Goal: Task Accomplishment & Management: Manage account settings

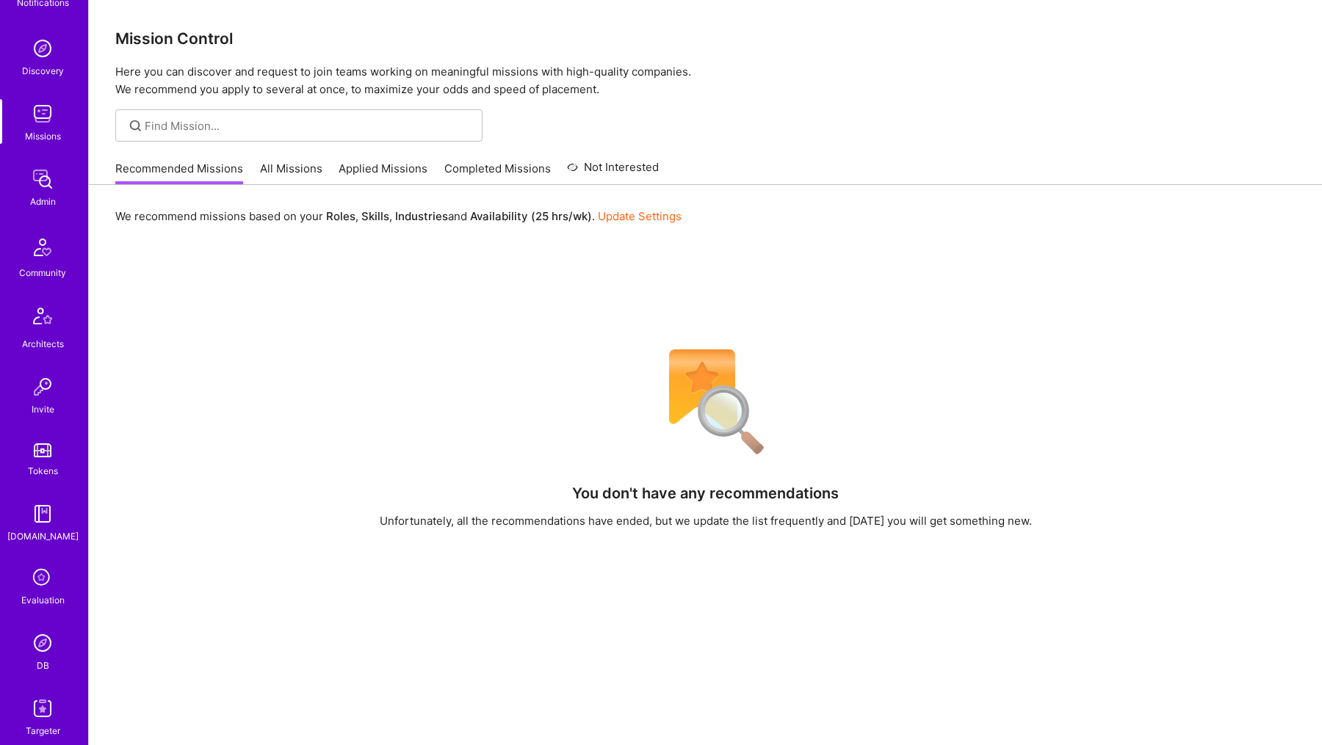
scroll to position [122, 0]
click at [35, 639] on img at bounding box center [42, 640] width 29 height 29
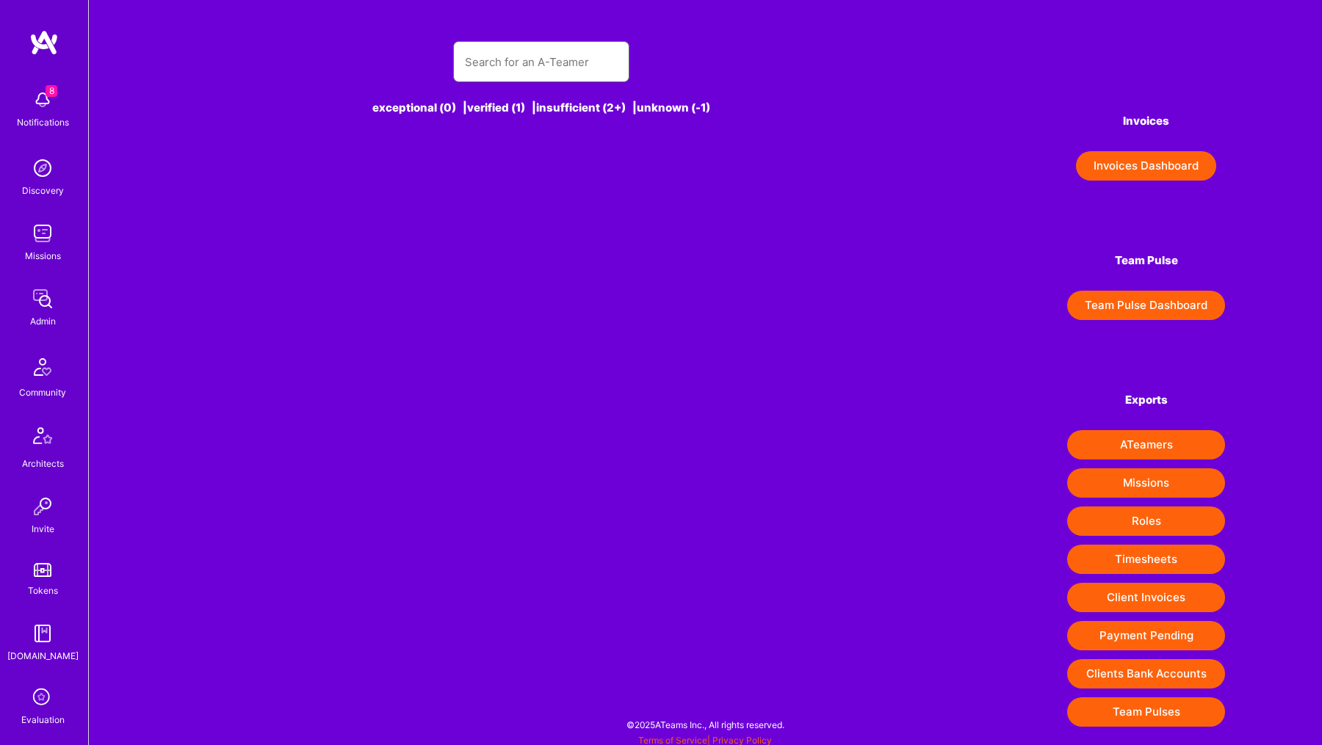
click at [476, 45] on input "text" at bounding box center [541, 61] width 153 height 37
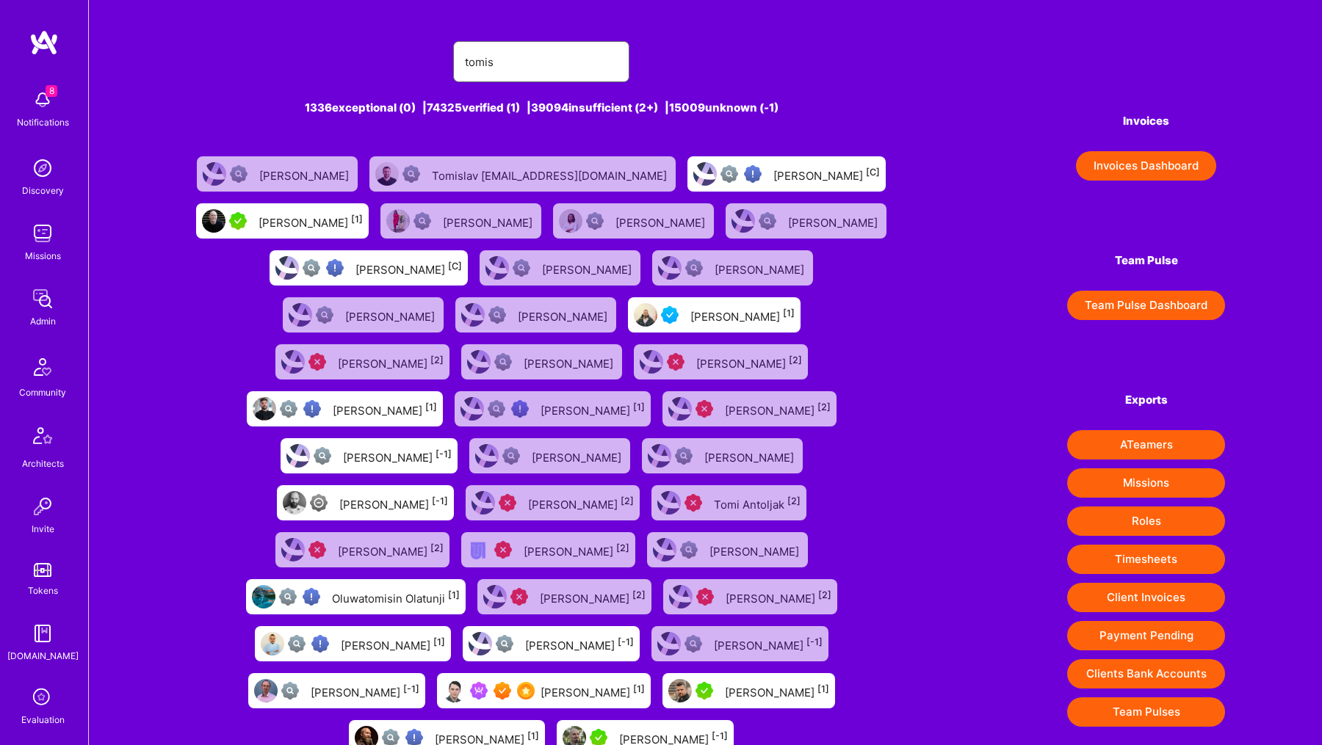
type input "[PERSON_NAME]"
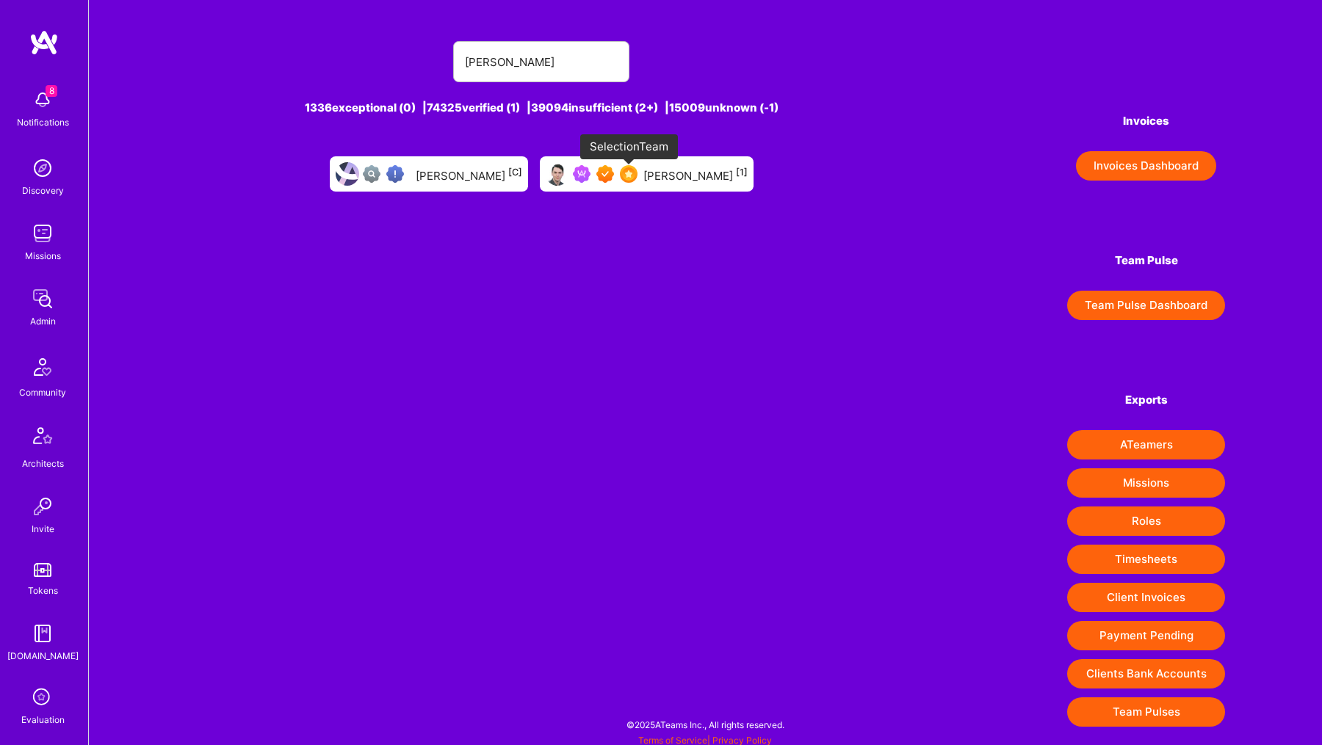
click at [625, 170] on img at bounding box center [629, 174] width 18 height 18
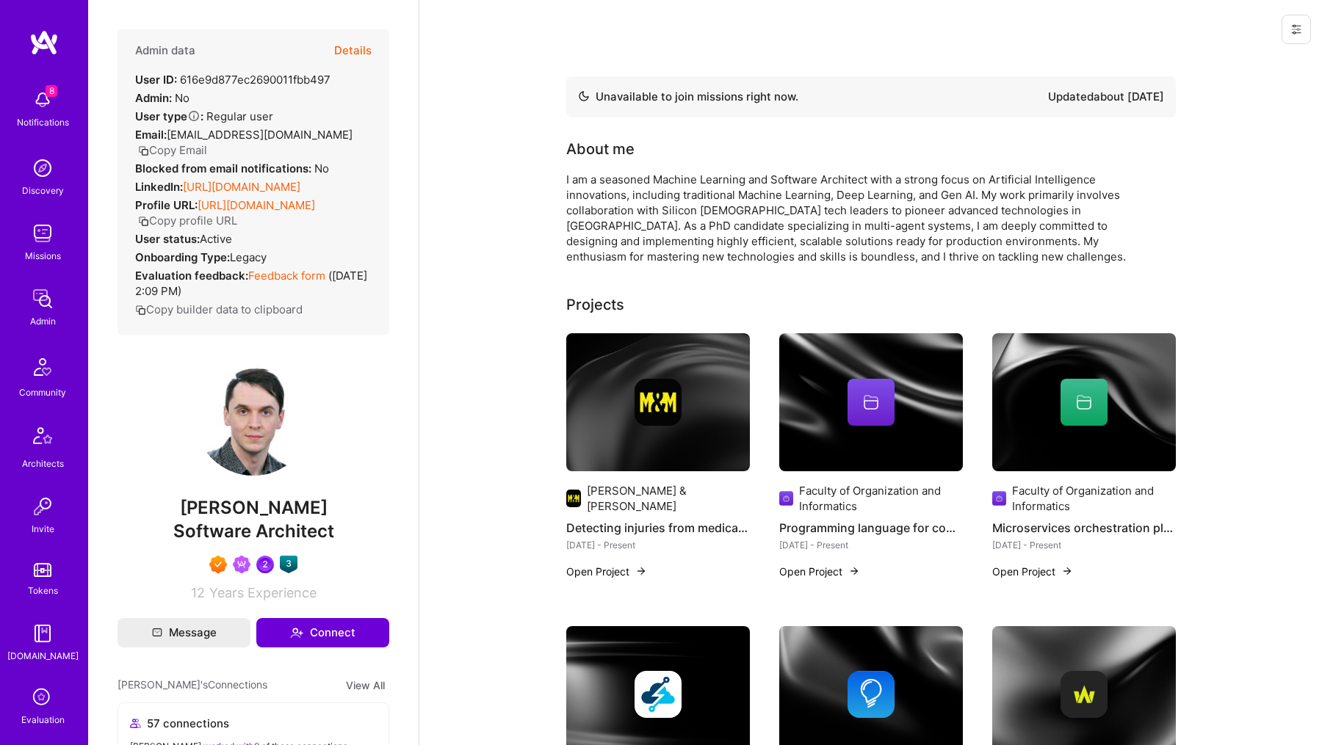
click at [345, 48] on button "Details" at bounding box center [352, 50] width 37 height 43
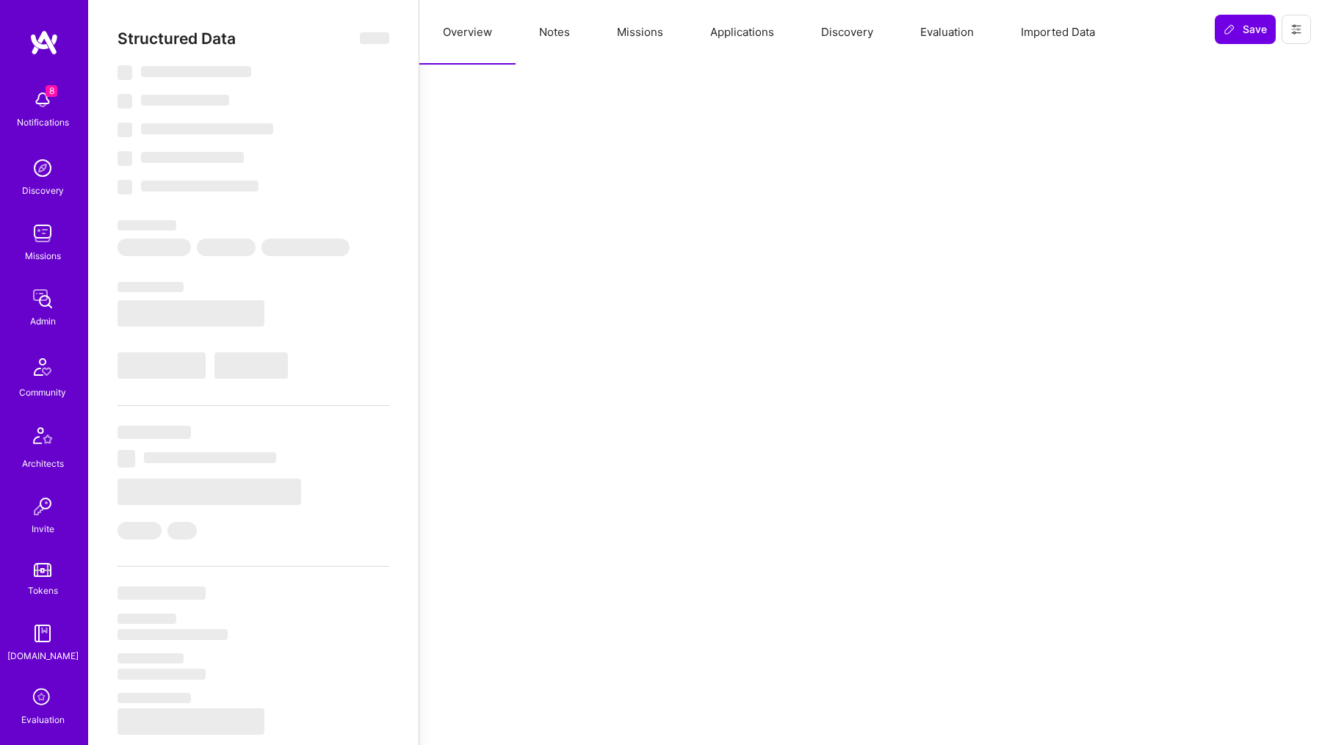
click at [625, 38] on button "Missions" at bounding box center [639, 32] width 93 height 65
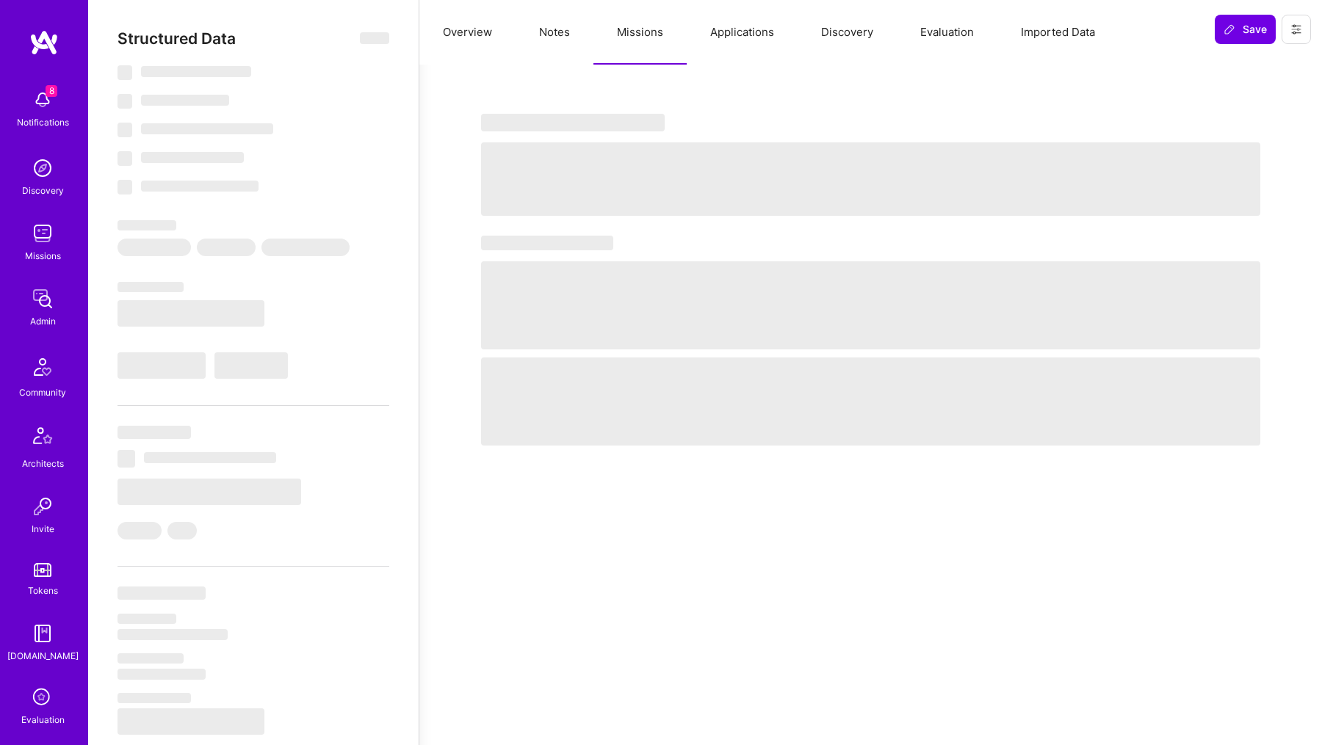
select select "Not Available"
select select "1 Month"
select select "7"
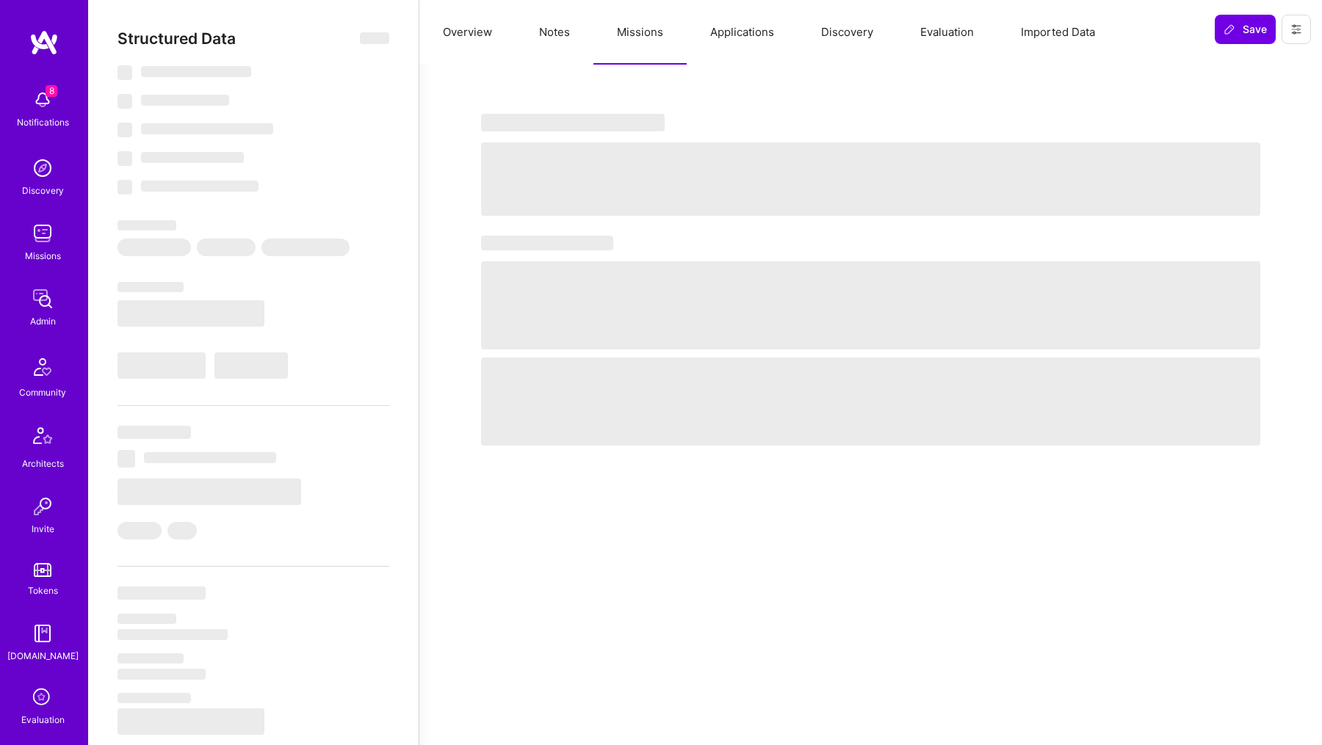
select select "6"
select select "US"
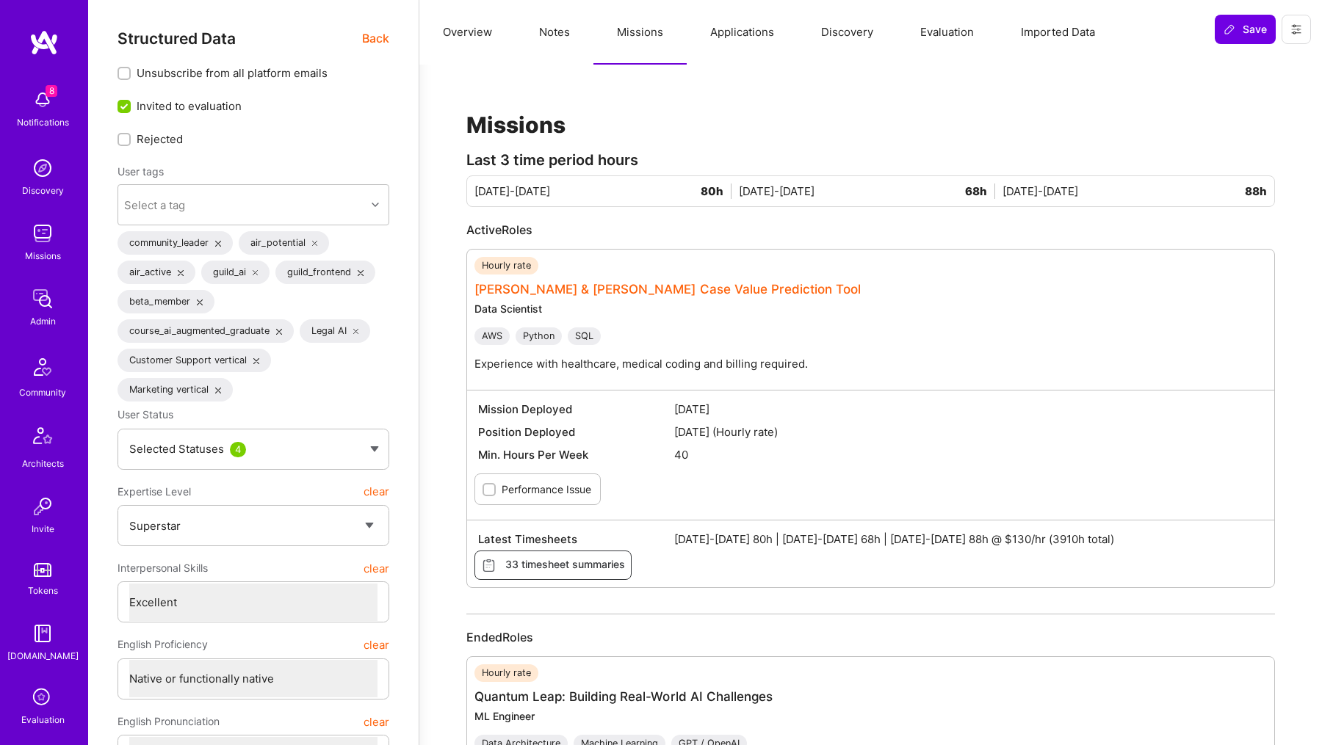
click at [590, 284] on link "[PERSON_NAME] & [PERSON_NAME] Case Value Prediction Tool" at bounding box center [667, 289] width 386 height 15
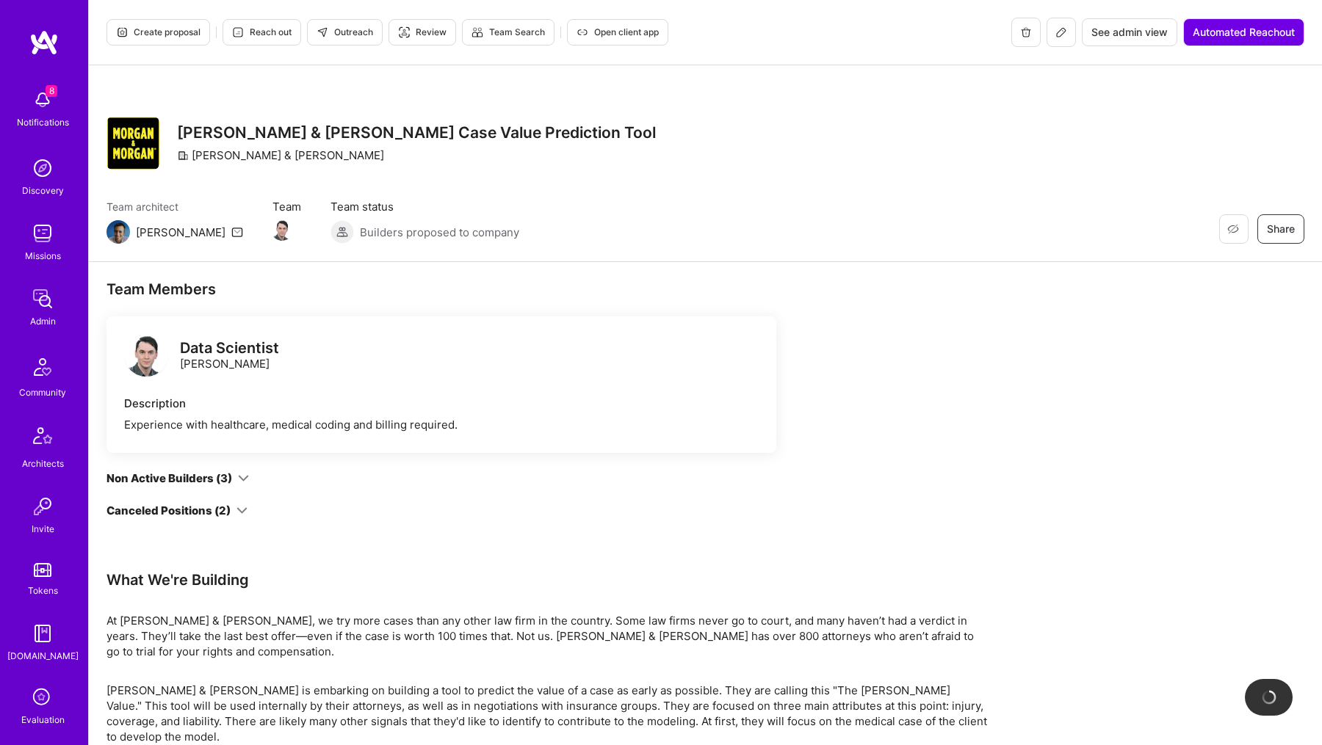
click at [218, 476] on div "Non Active Builders (3)" at bounding box center [169, 478] width 126 height 15
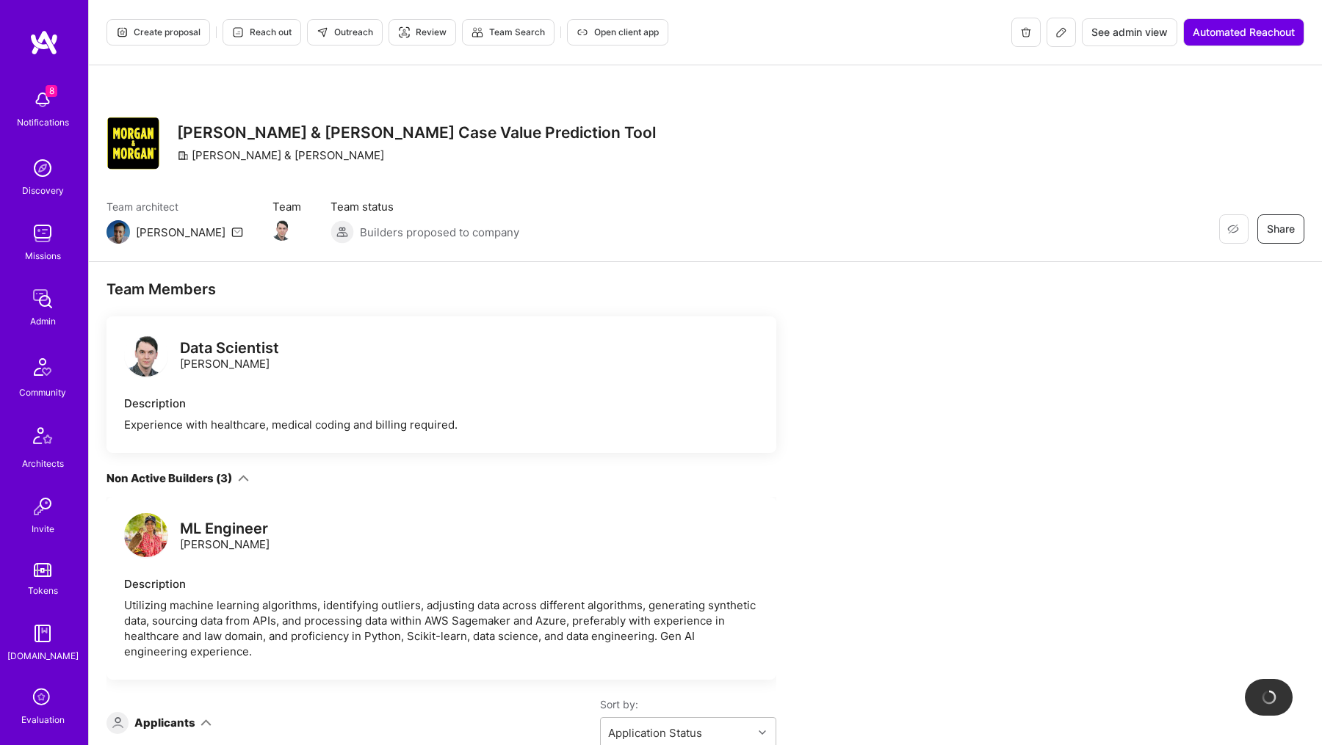
click at [229, 472] on div "Non Active Builders (3)" at bounding box center [169, 478] width 126 height 15
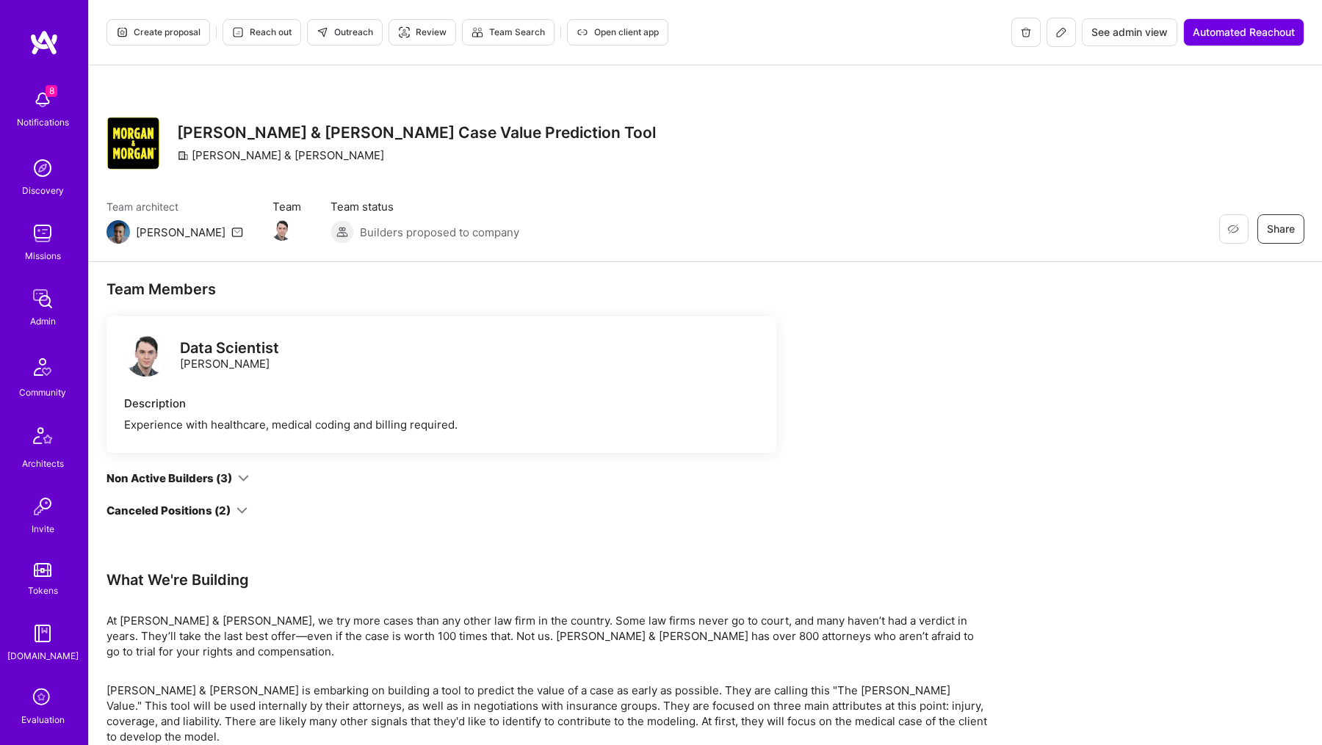
click at [1124, 35] on span "See admin view" at bounding box center [1129, 32] width 76 height 15
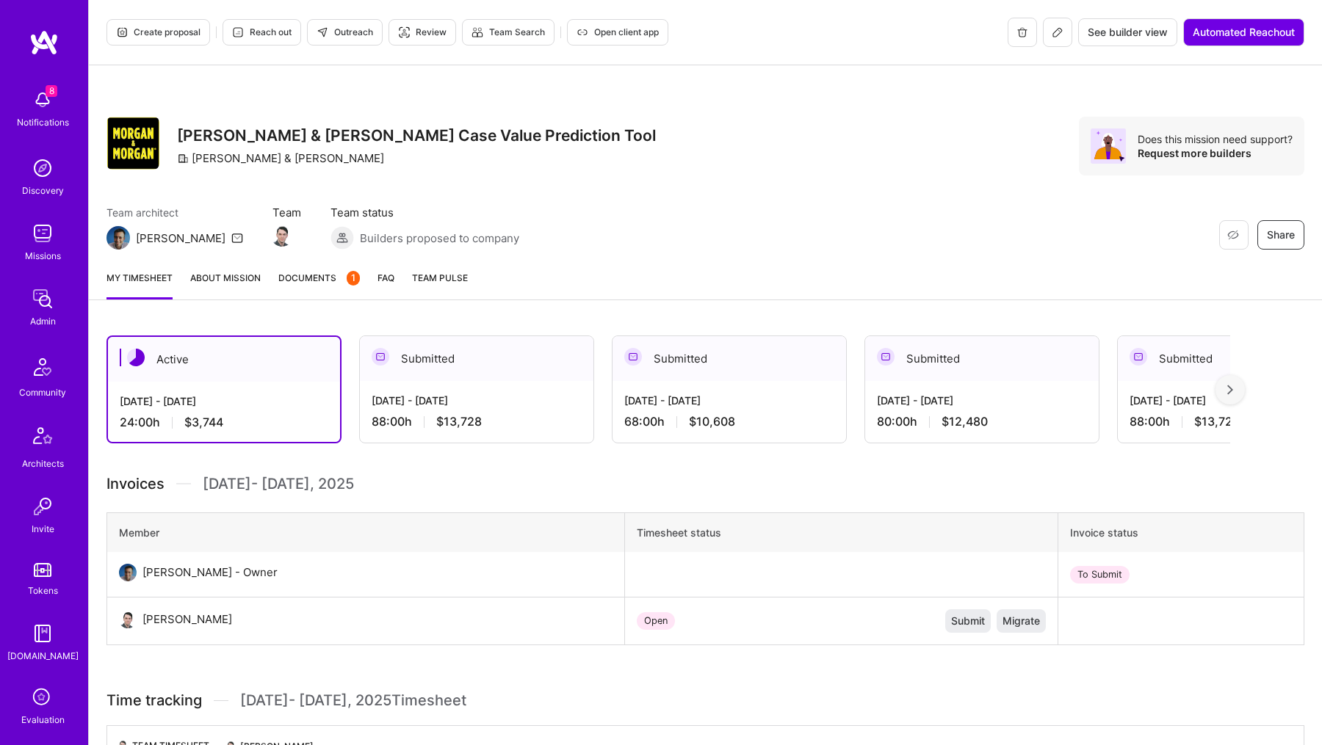
click at [418, 399] on div "[DATE] - [DATE]" at bounding box center [477, 400] width 210 height 15
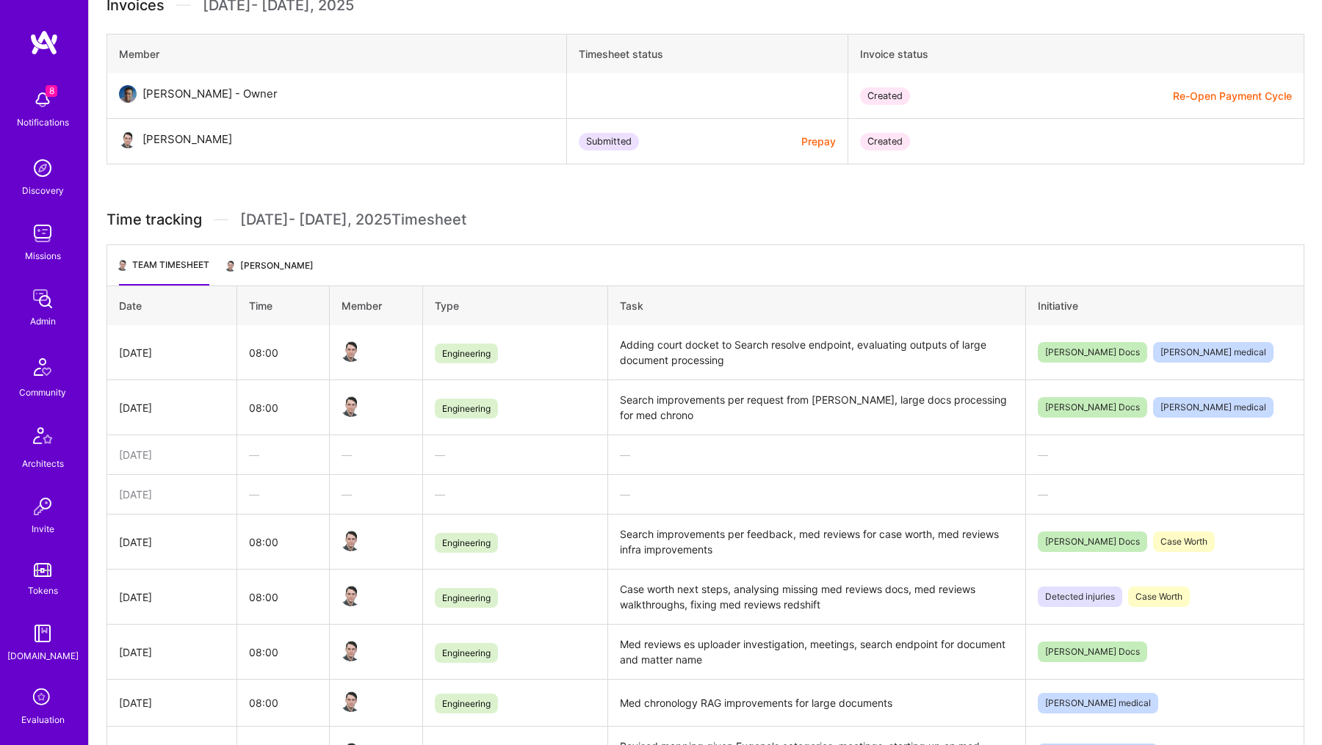
scroll to position [482, 0]
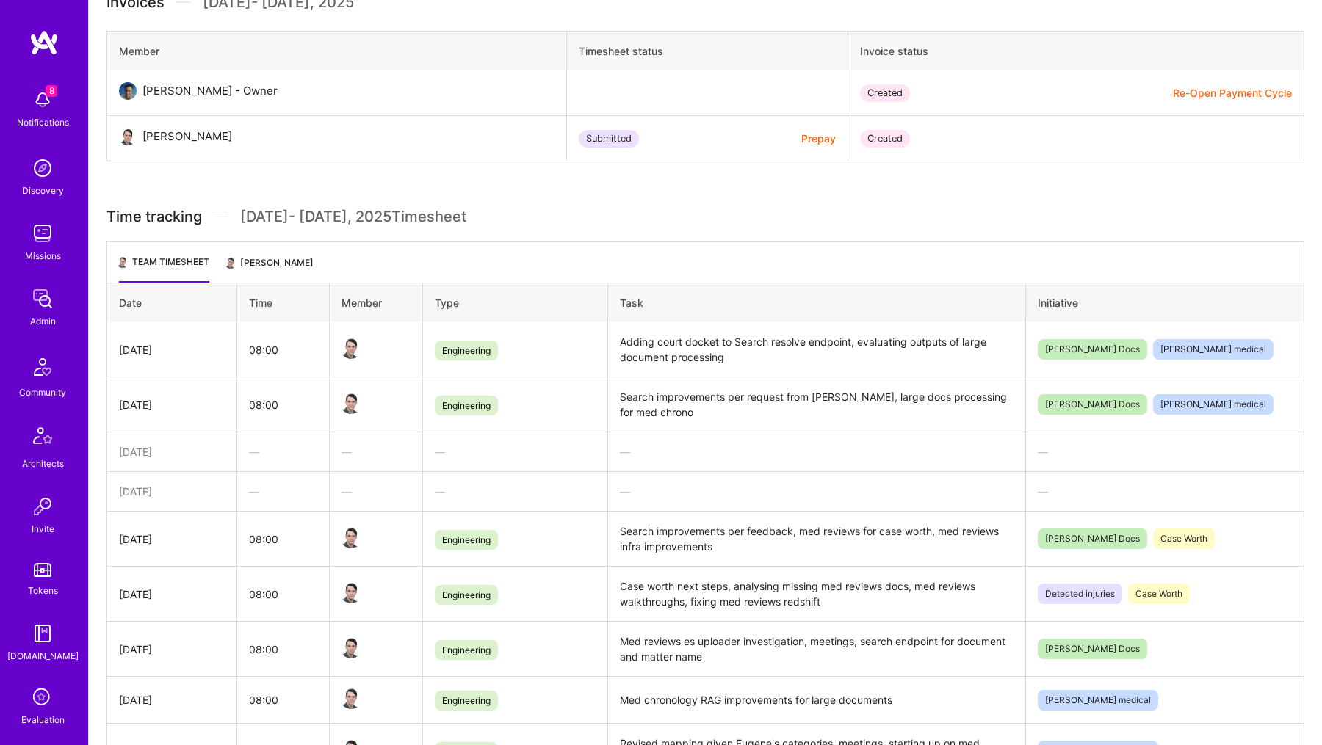
click at [666, 339] on td "Adding court docket to Search resolve endpoint, evaluating outputs of large doc…" at bounding box center [817, 349] width 418 height 55
click at [658, 403] on td "Search improvements per request from [PERSON_NAME], large docs processing for m…" at bounding box center [817, 404] width 418 height 55
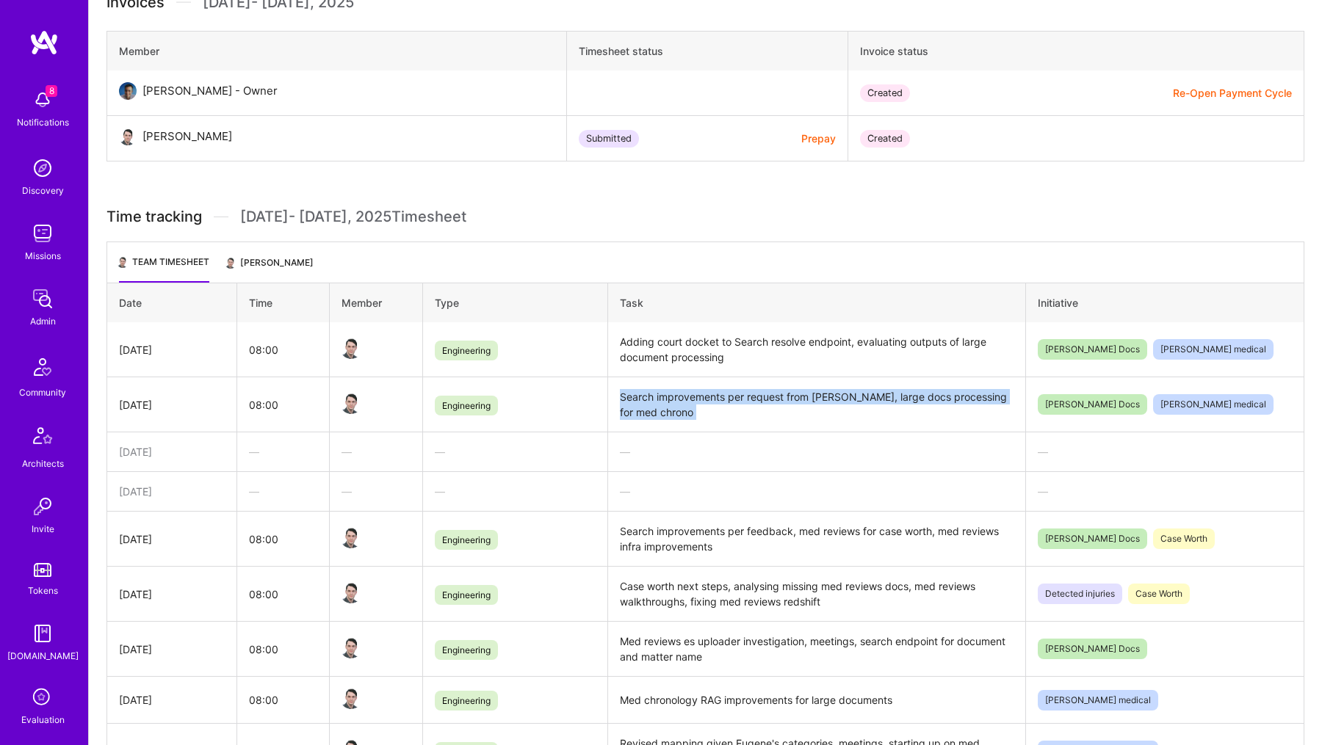
click at [658, 403] on td "Search improvements per request from [PERSON_NAME], large docs processing for m…" at bounding box center [817, 404] width 418 height 55
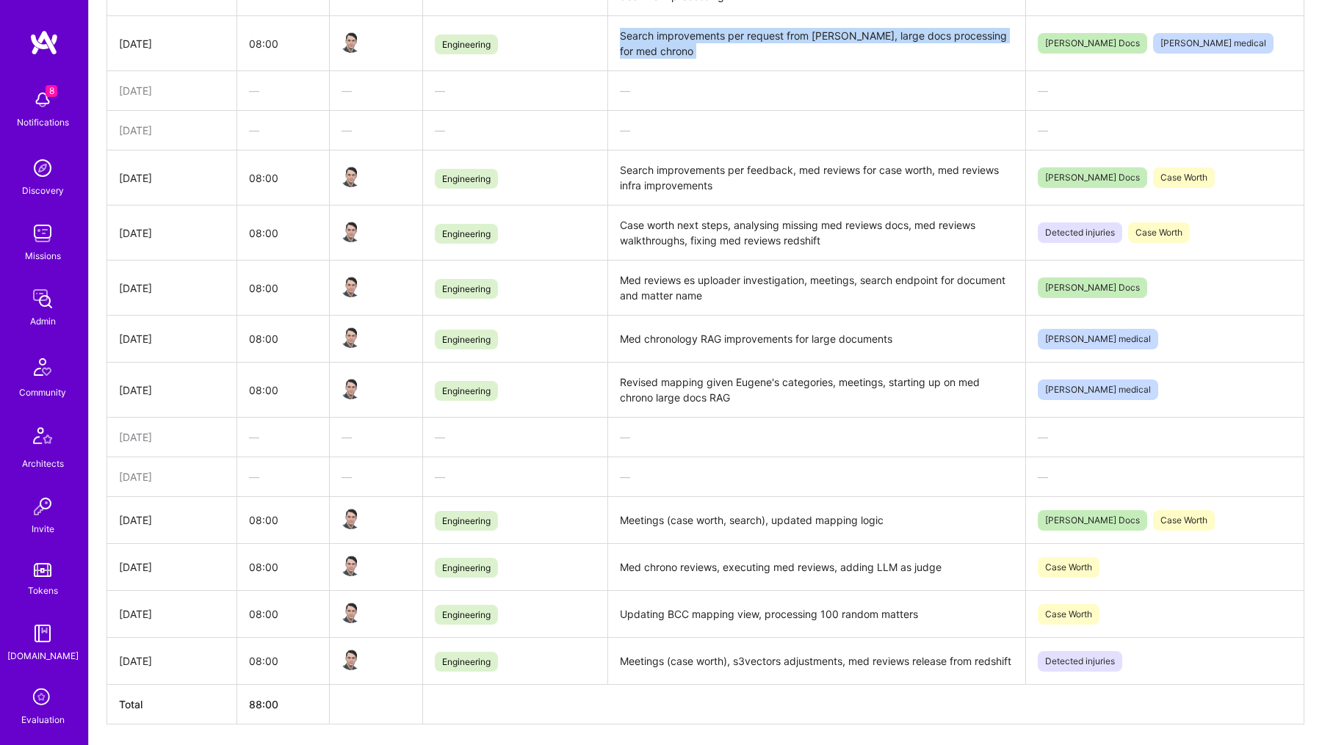
scroll to position [897, 0]
